Goal: Ask a question: Seek information or help from site administrators or community

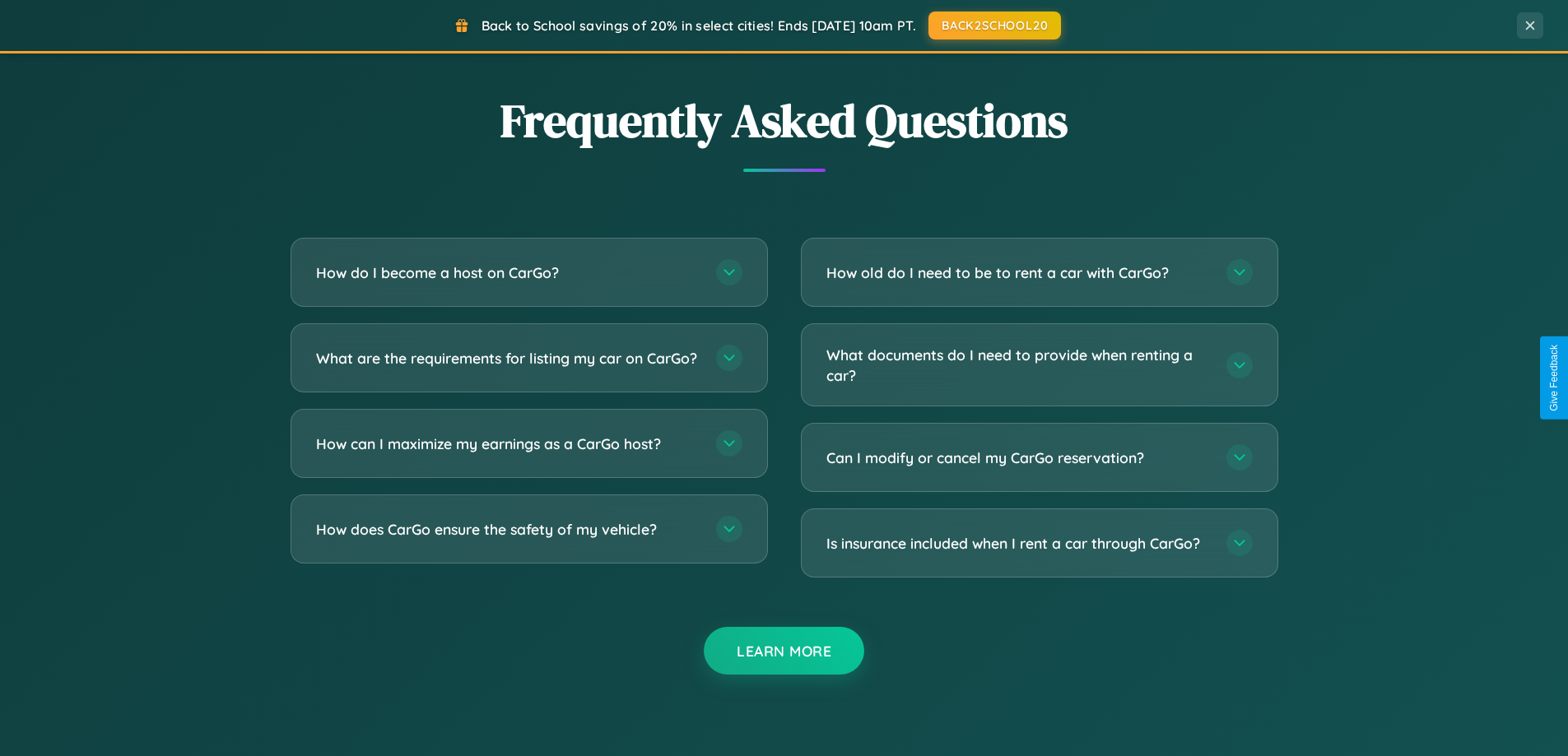
scroll to position [3166, 0]
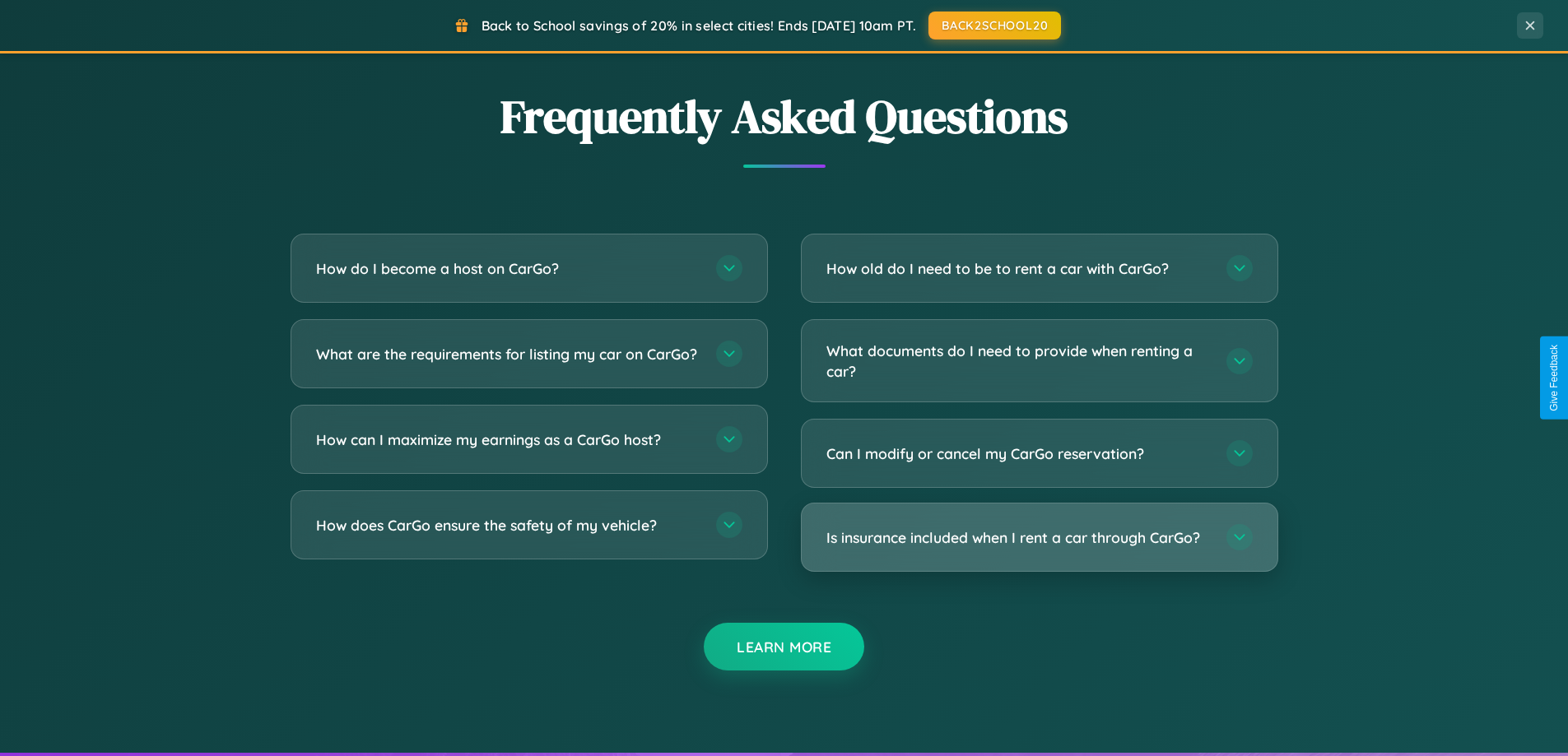
click at [1039, 538] on h3 "Is insurance included when I rent a car through CarGo?" at bounding box center [1018, 538] width 383 height 21
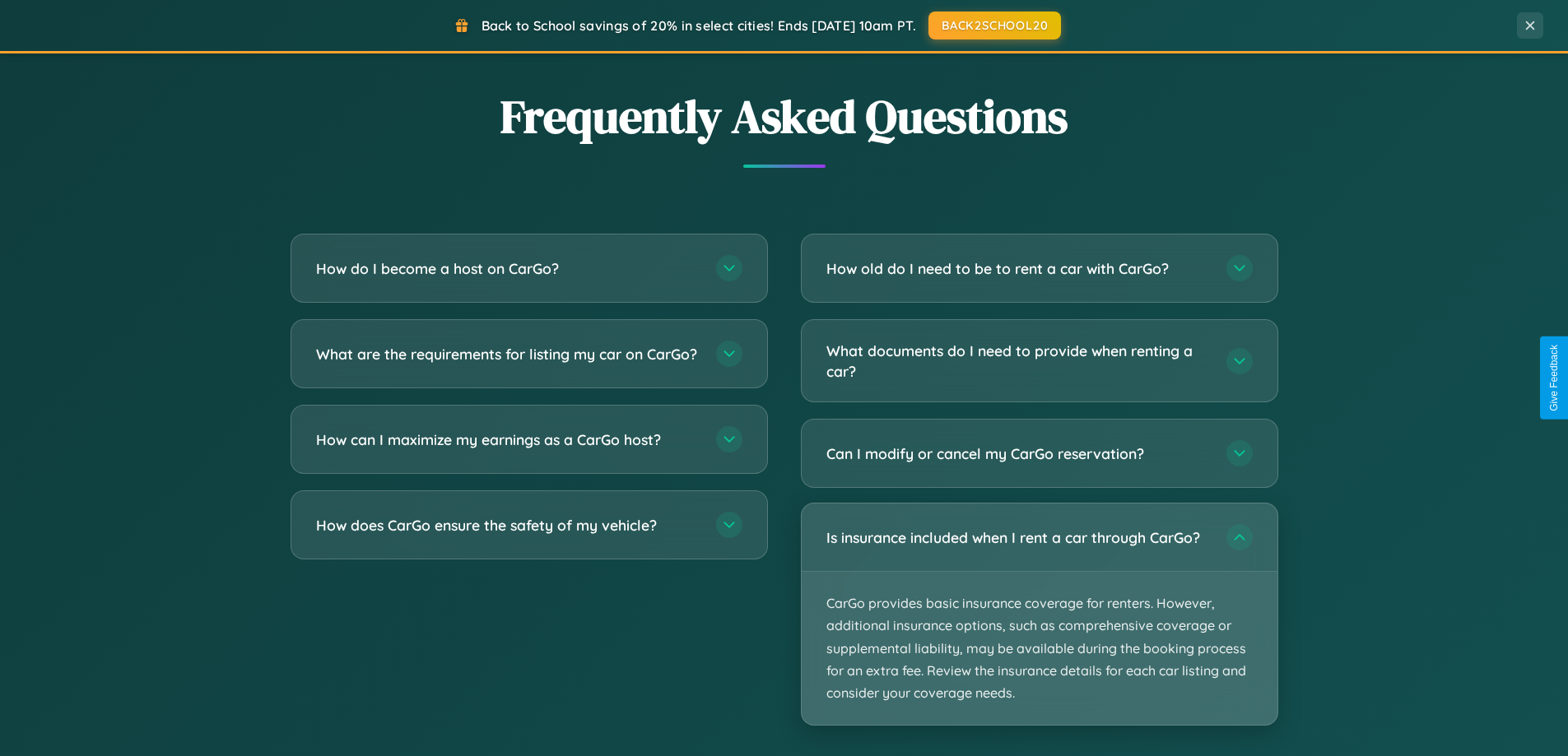
click at [1039, 613] on p "CarGo provides basic insurance coverage for renters. However, additional insura…" at bounding box center [1040, 648] width 475 height 153
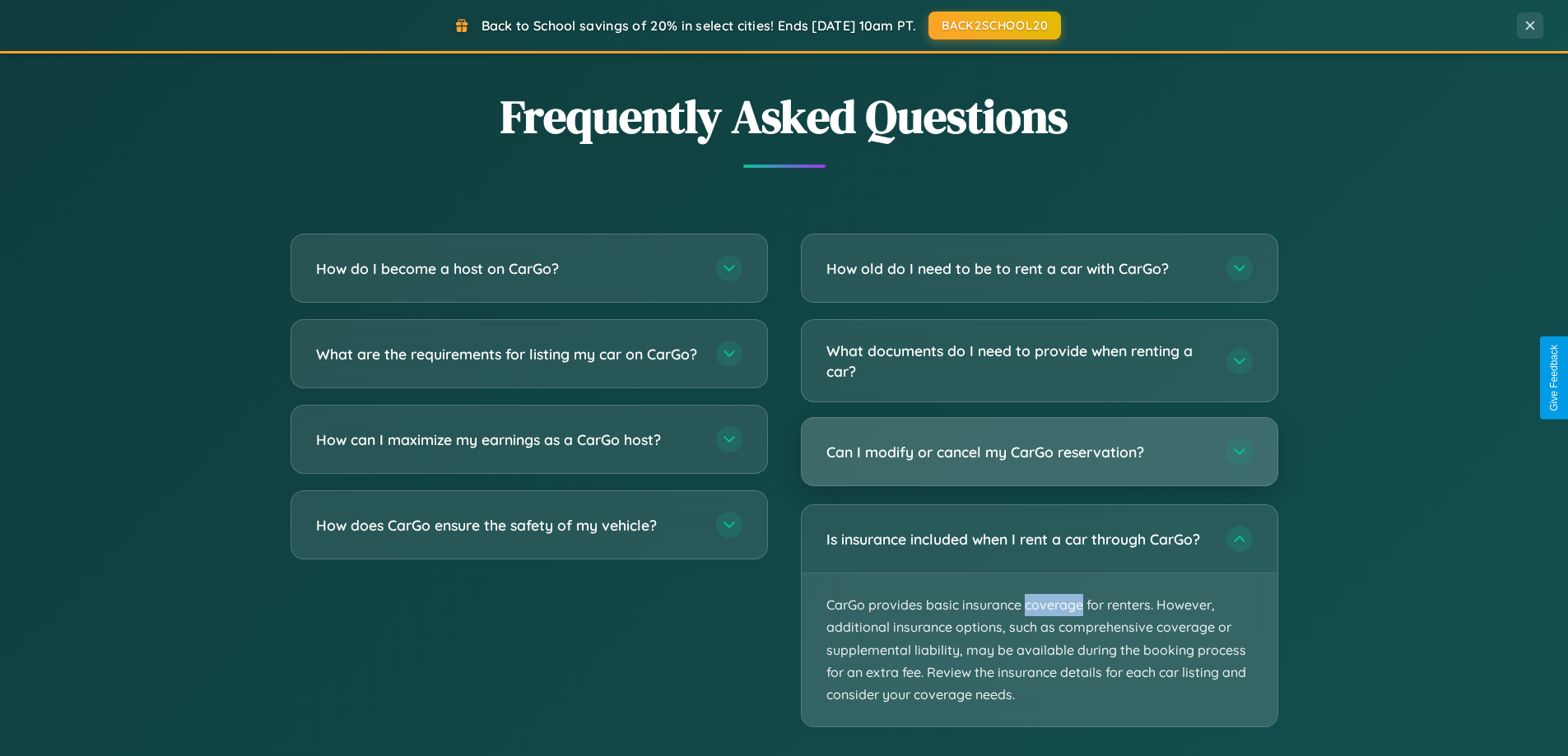
click at [1039, 453] on h3 "Can I modify or cancel my CarGo reservation?" at bounding box center [1018, 452] width 383 height 21
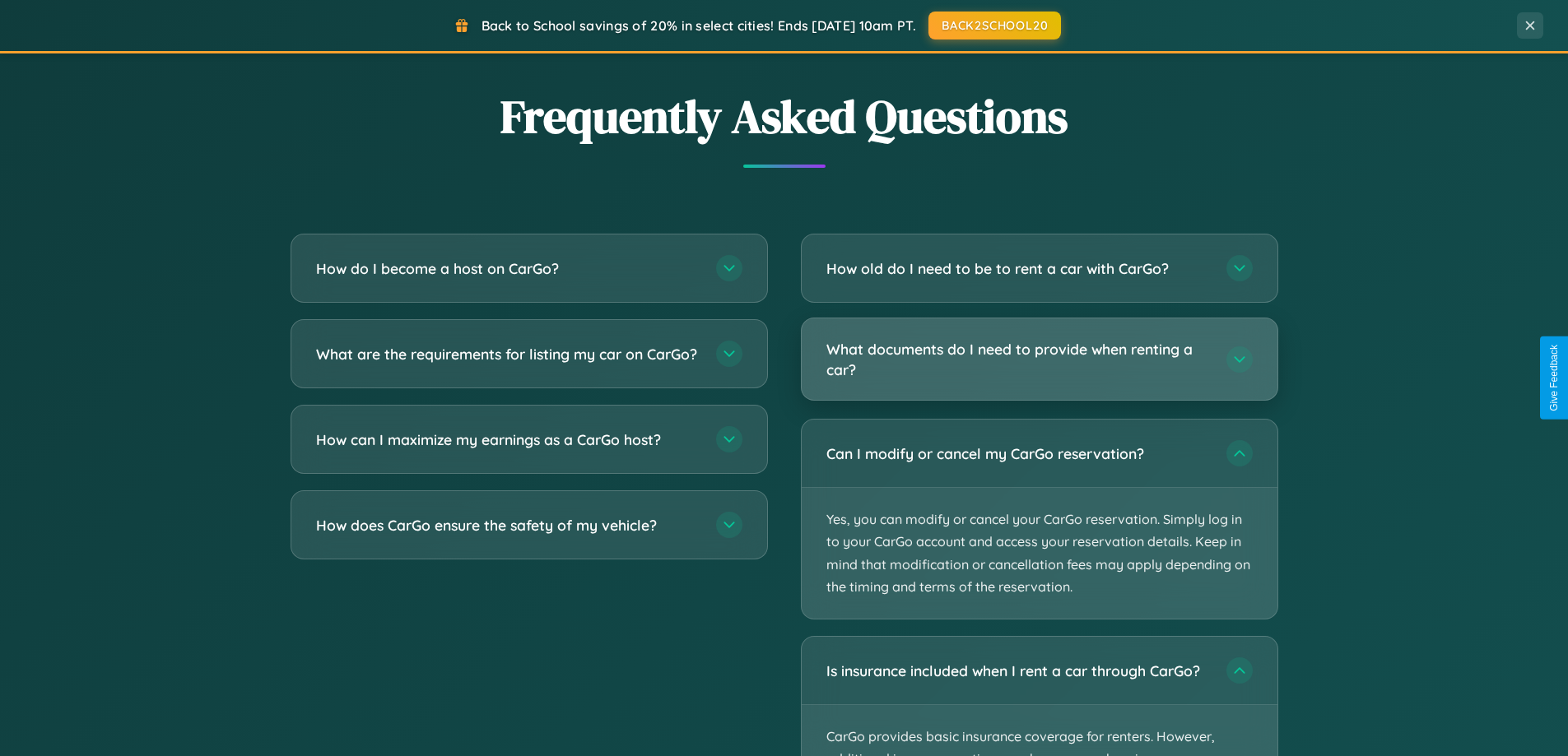
click at [1039, 359] on h3 "What documents do I need to provide when renting a car?" at bounding box center [1018, 359] width 383 height 40
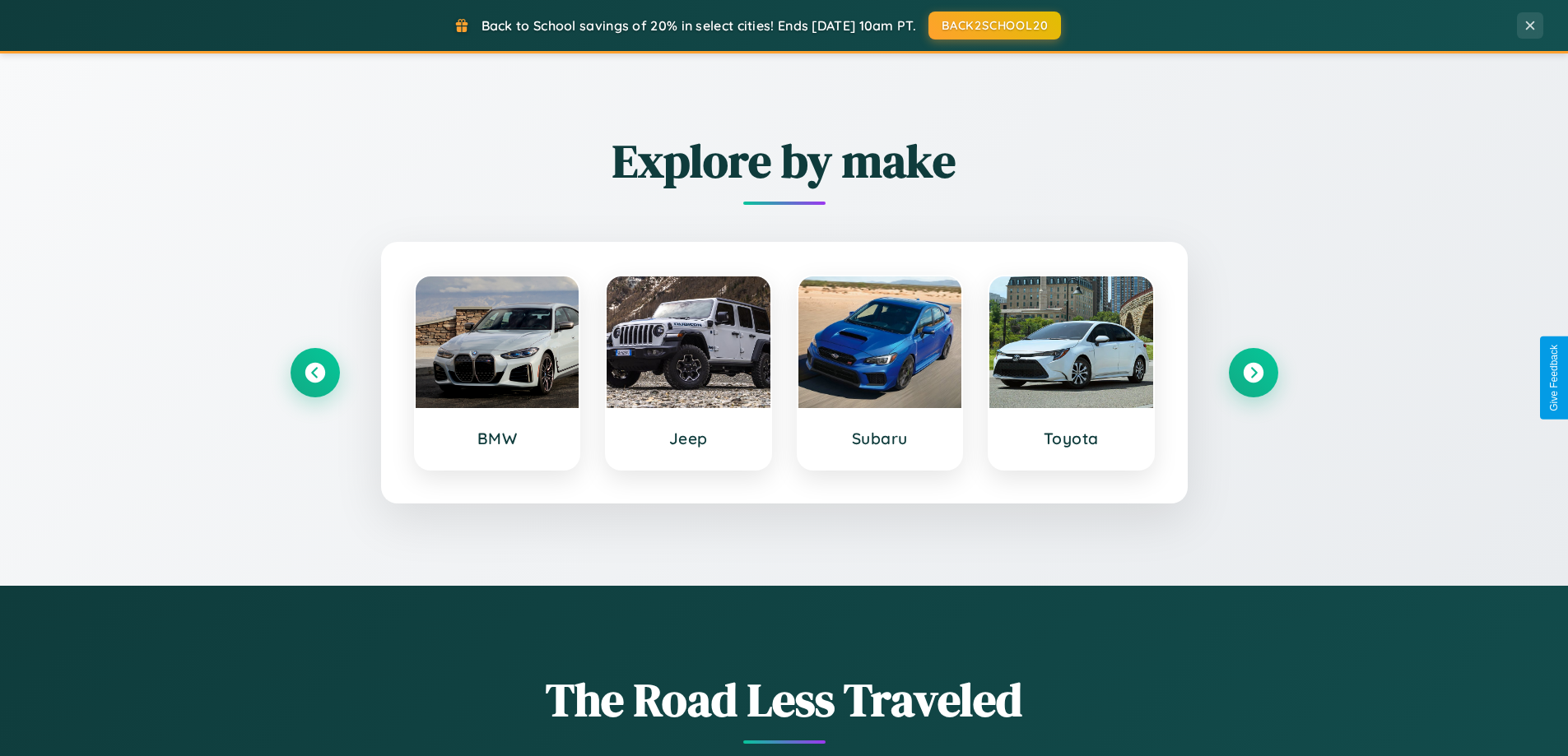
scroll to position [0, 0]
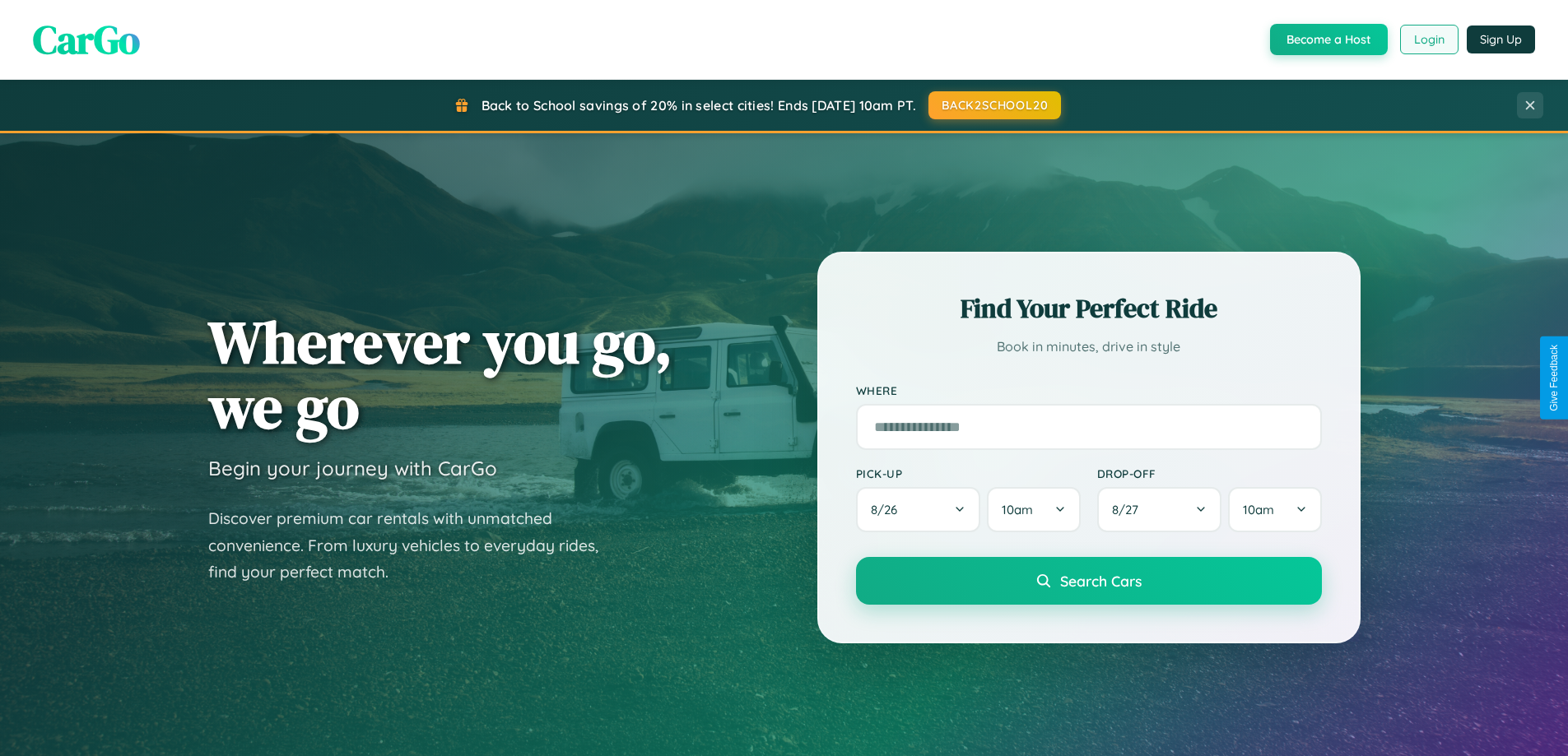
click at [1428, 39] on button "Login" at bounding box center [1429, 39] width 59 height 29
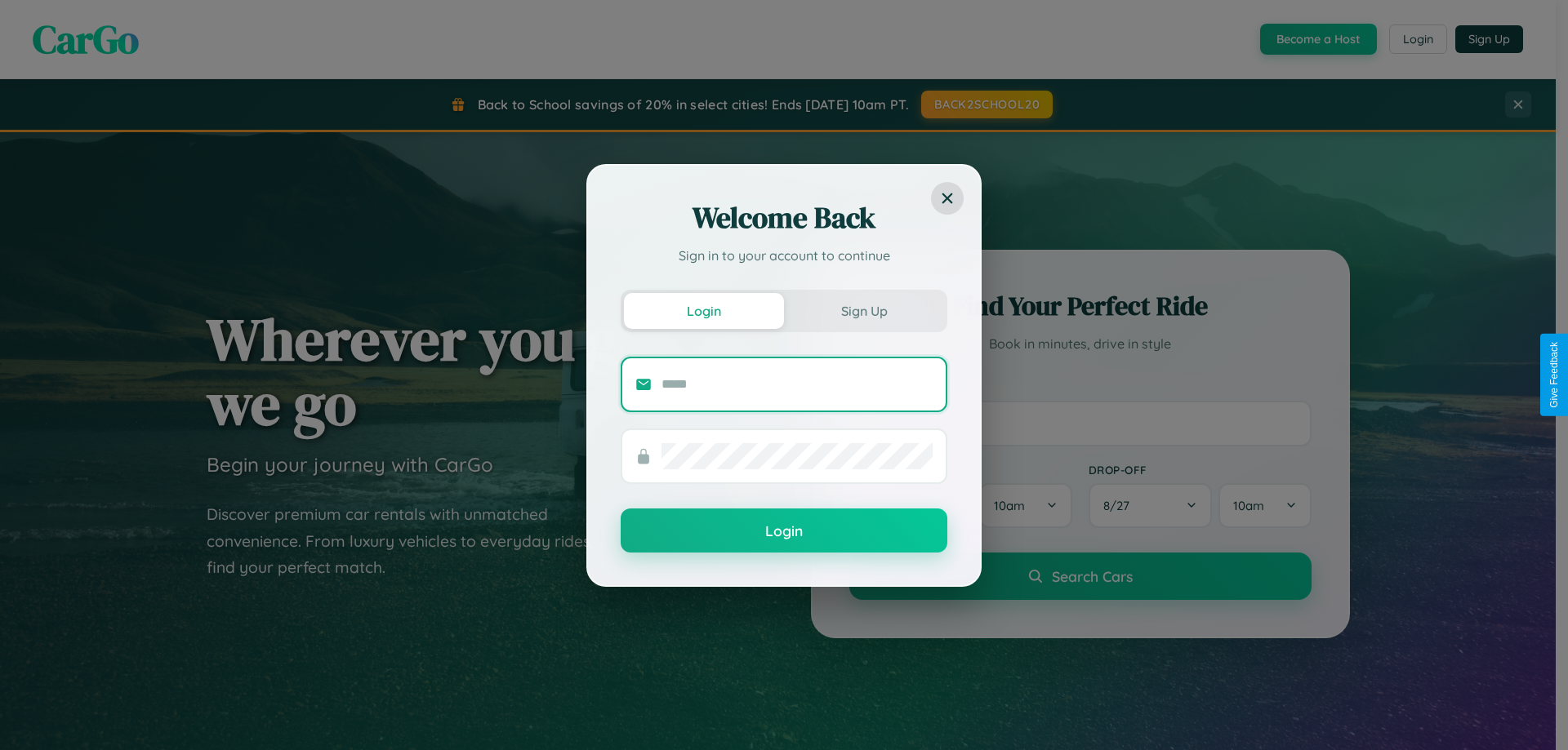
click at [797, 384] on input "text" at bounding box center [797, 385] width 271 height 26
type input "**********"
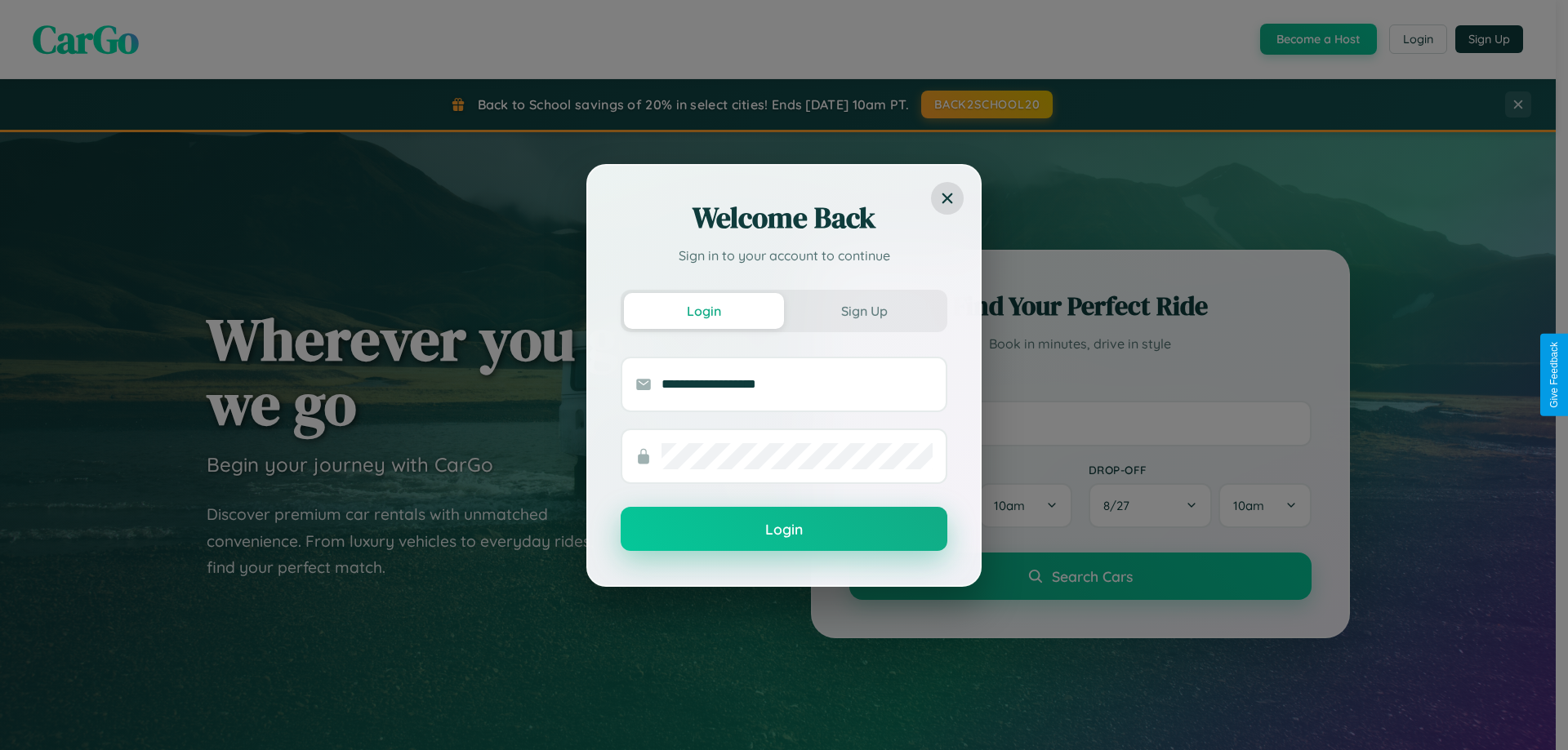
click at [784, 530] on button "Login" at bounding box center [784, 529] width 327 height 44
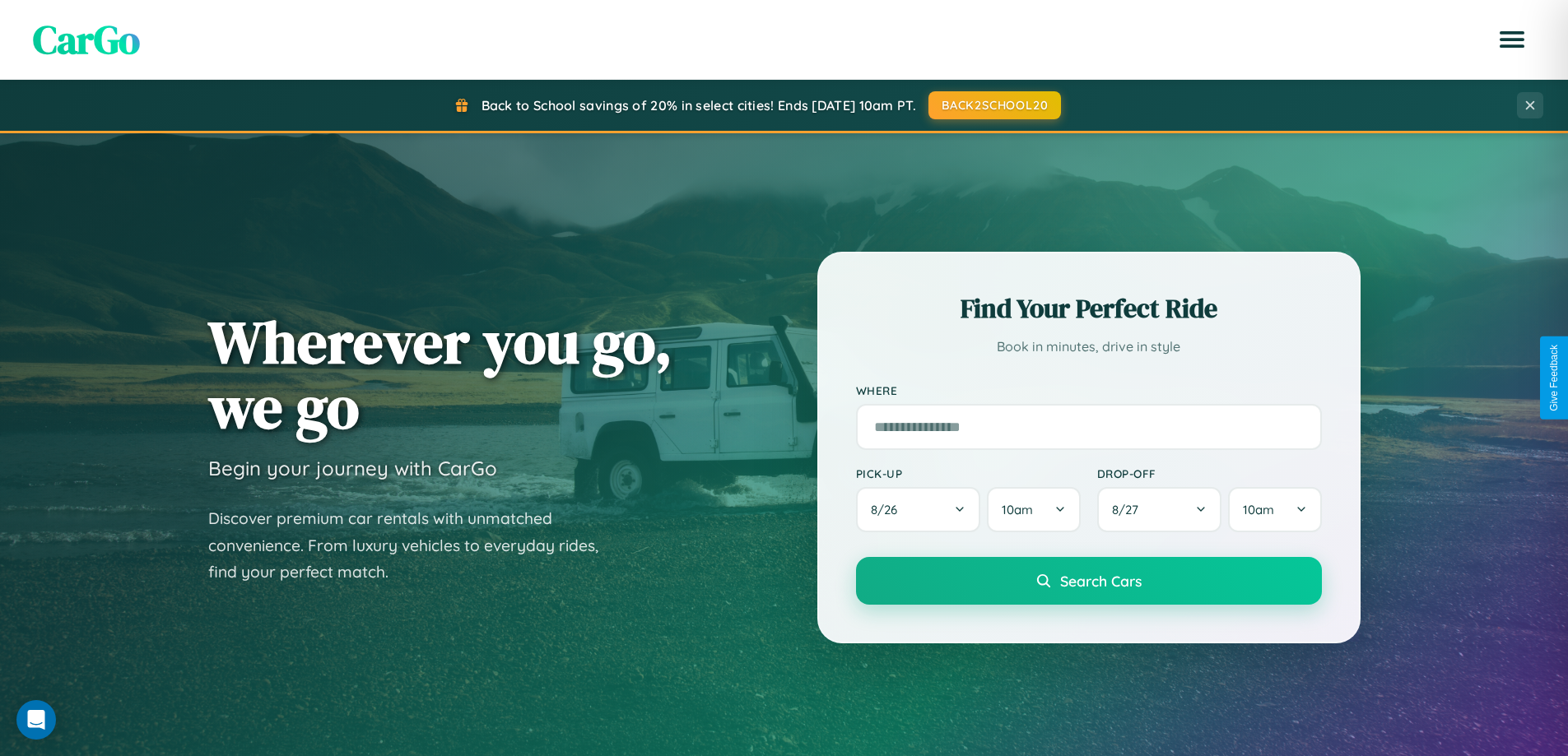
scroll to position [2644, 0]
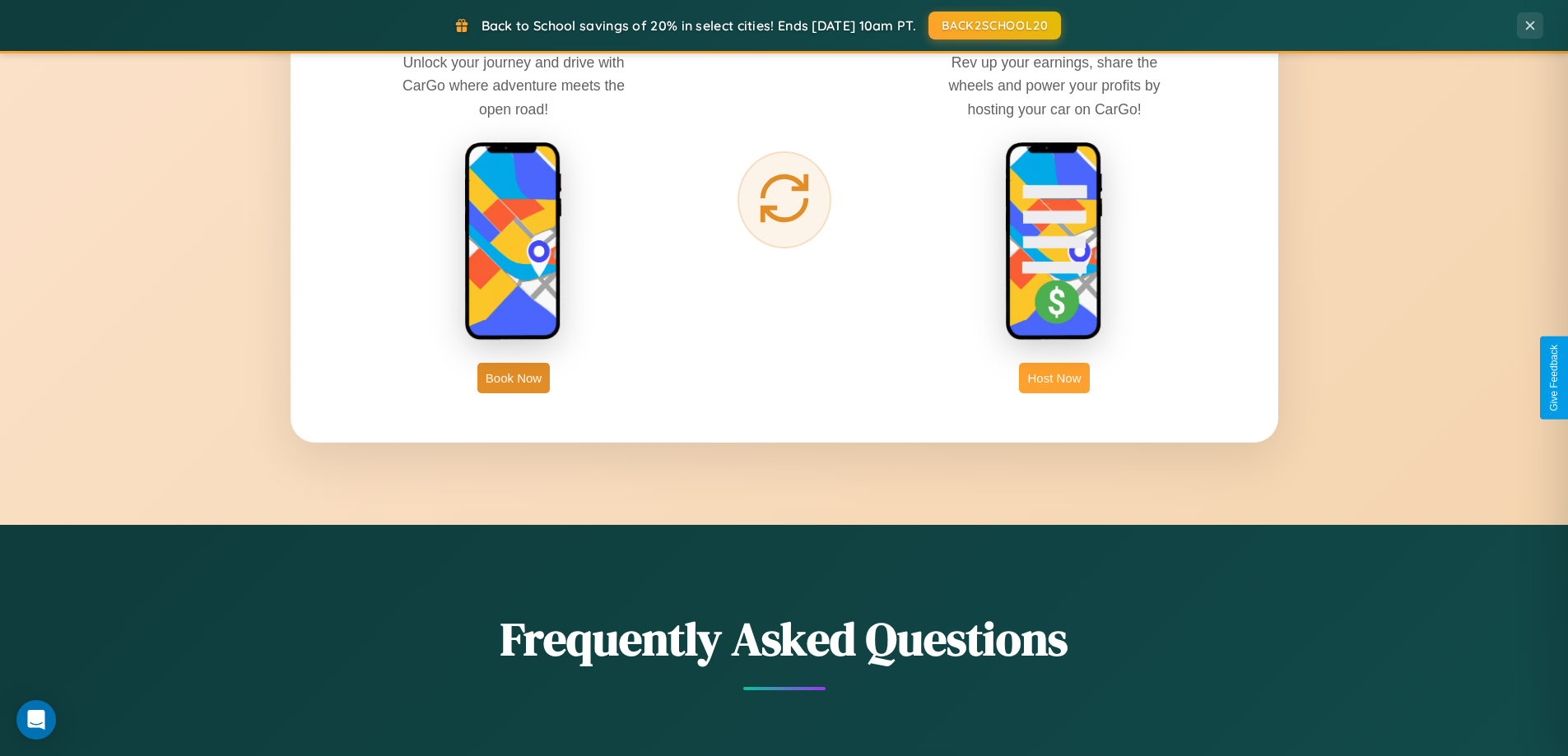
click at [1054, 378] on button "Host Now" at bounding box center [1053, 378] width 70 height 30
